Goal: Information Seeking & Learning: Learn about a topic

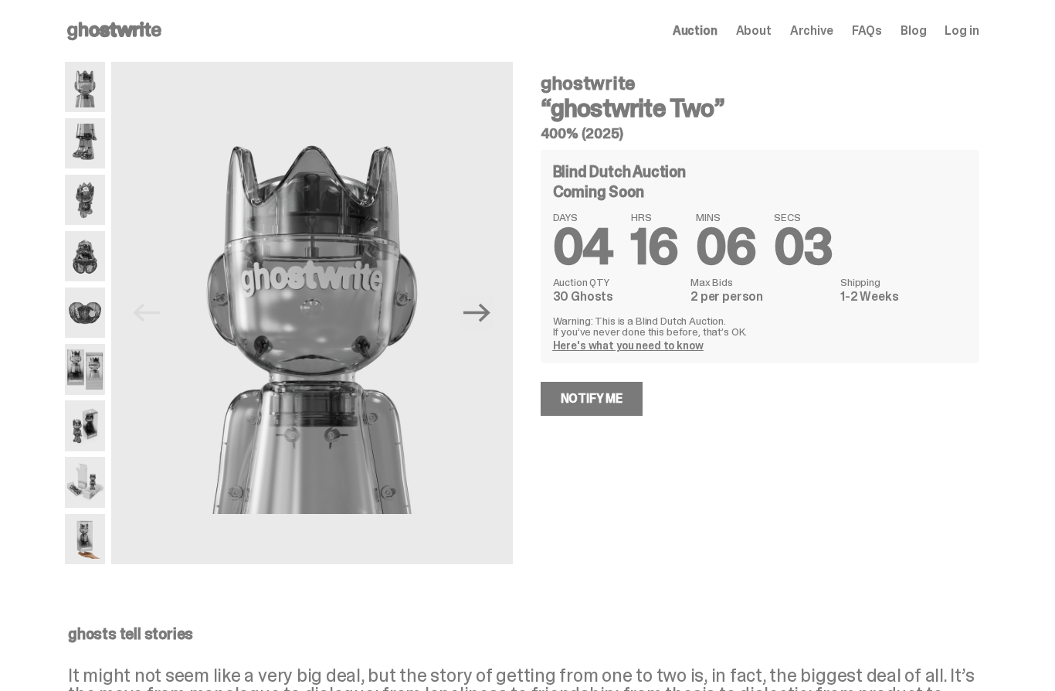
click at [80, 151] on img at bounding box center [85, 143] width 40 height 50
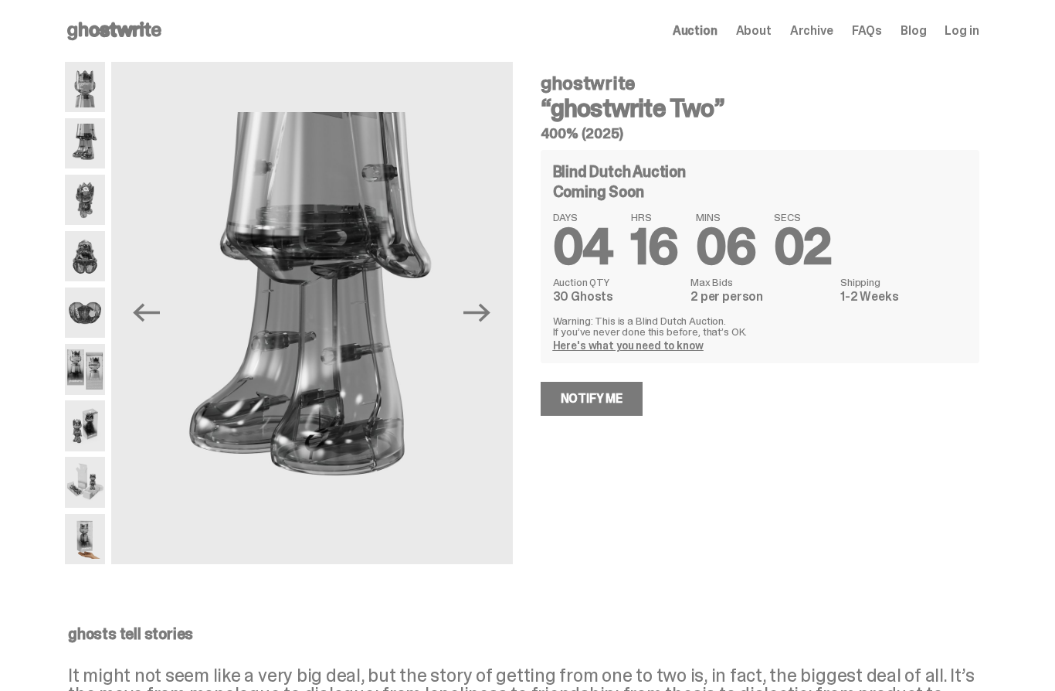
click at [84, 185] on img at bounding box center [85, 200] width 40 height 50
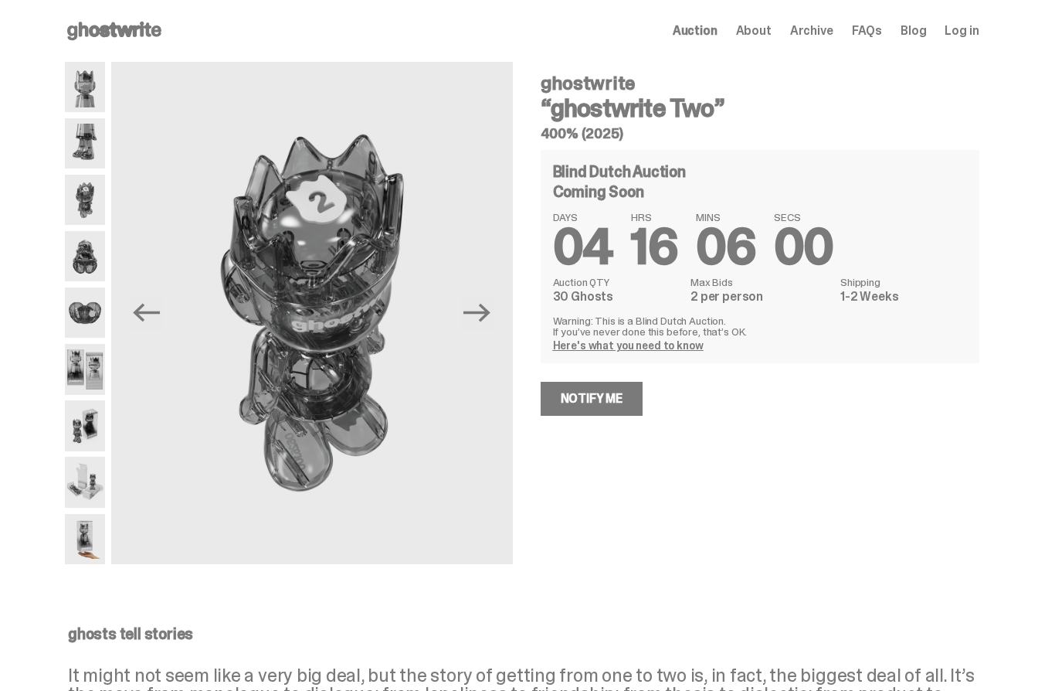
click at [94, 265] on img at bounding box center [85, 256] width 40 height 50
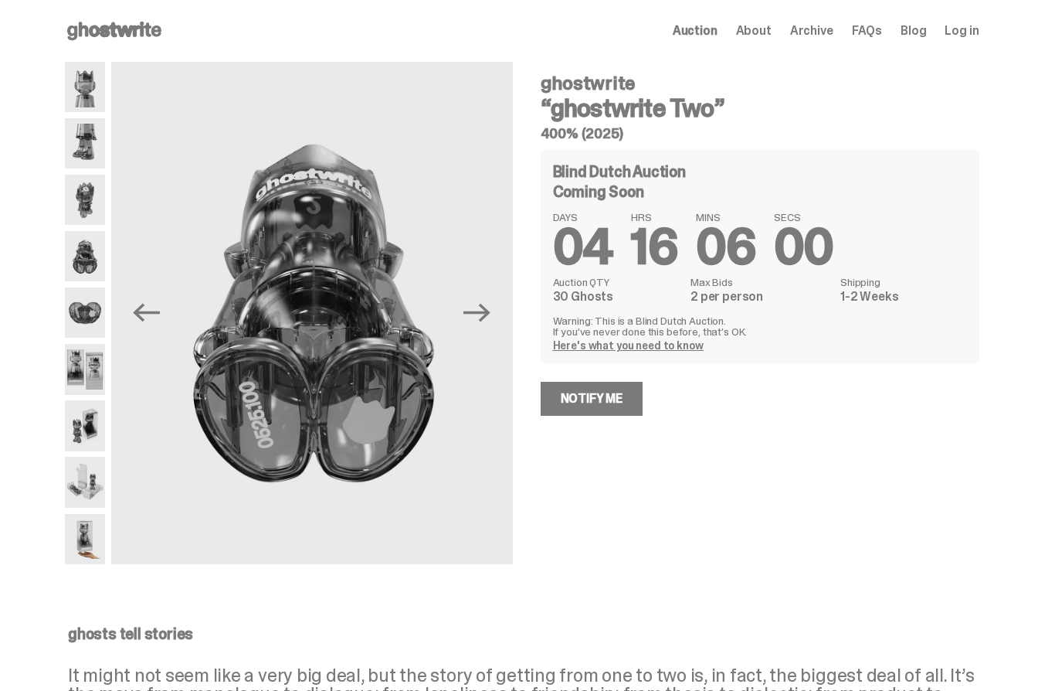
click at [83, 328] on img at bounding box center [85, 312] width 40 height 50
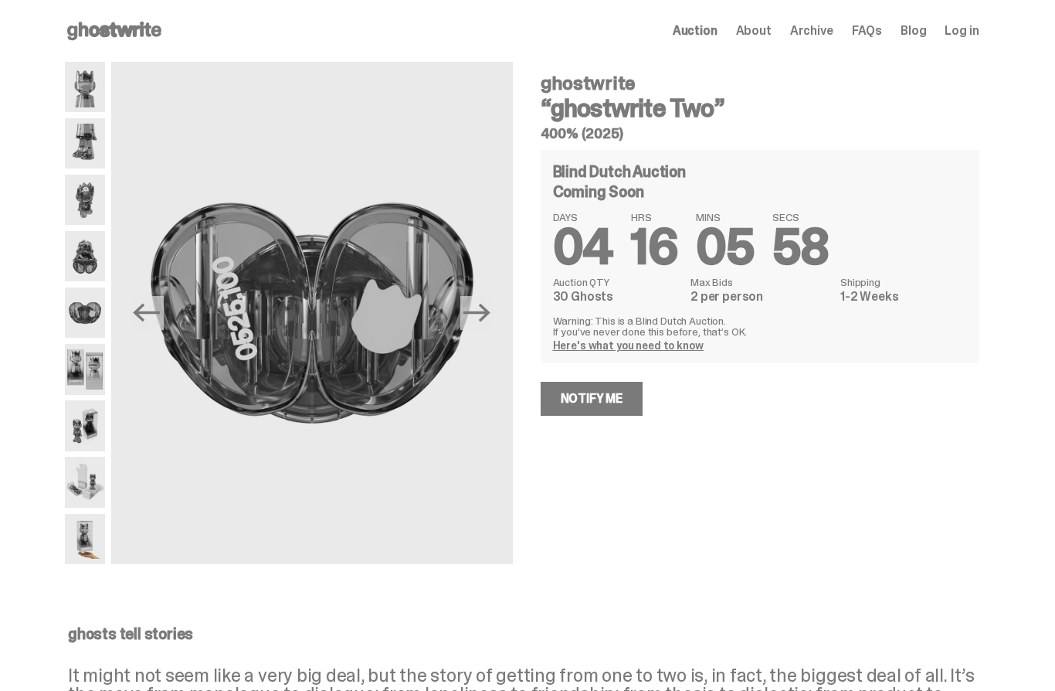
click at [82, 381] on img at bounding box center [85, 369] width 40 height 50
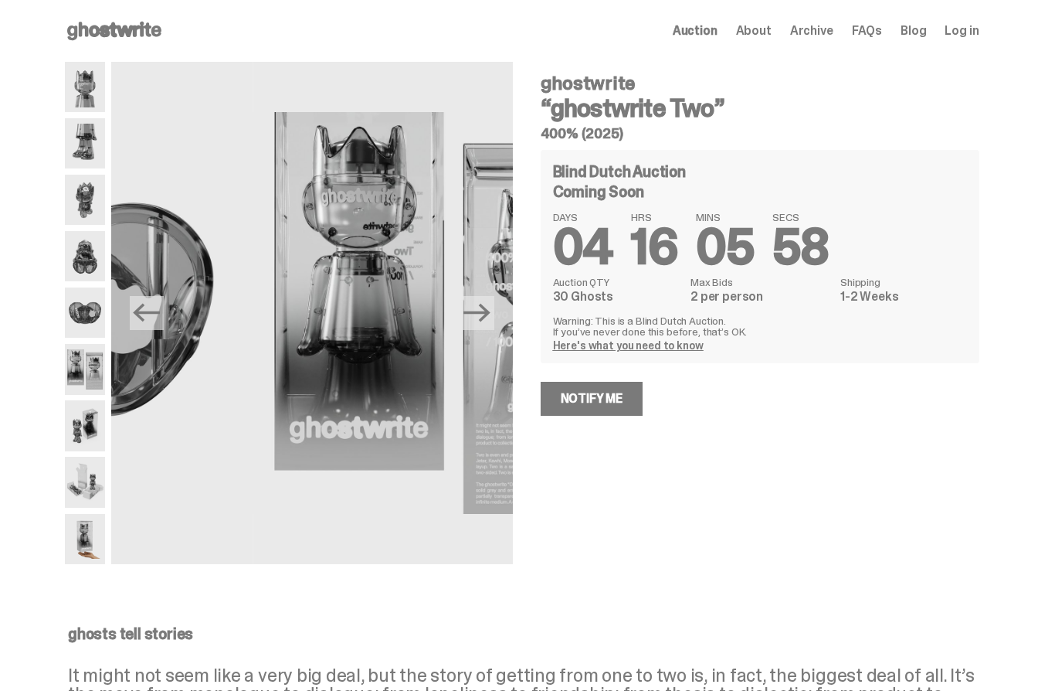
click at [77, 447] on img at bounding box center [85, 425] width 40 height 50
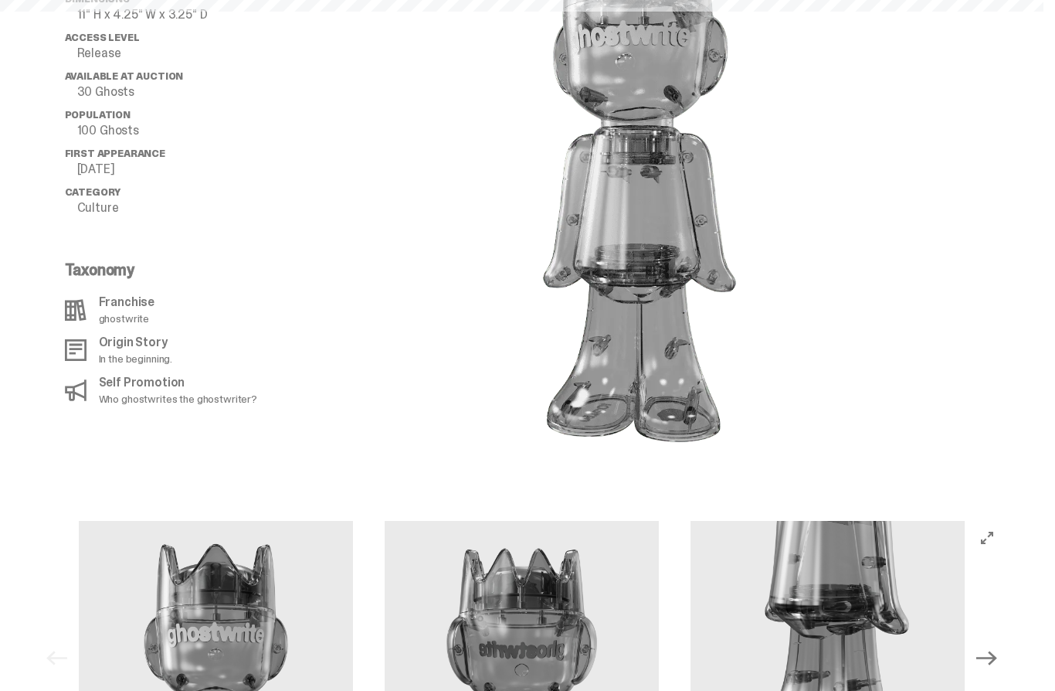
scroll to position [1024, 0]
